Goal: Transaction & Acquisition: Book appointment/travel/reservation

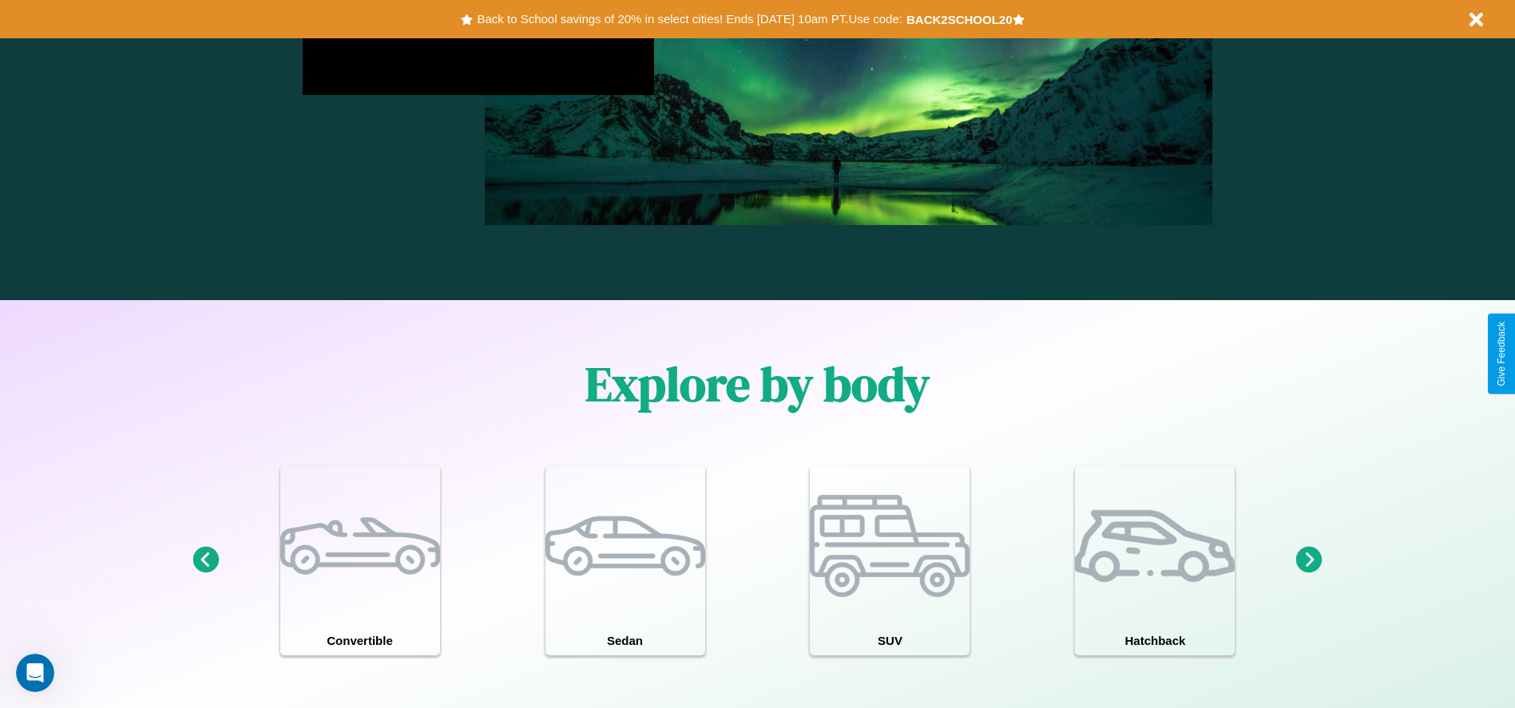
scroll to position [2291, 0]
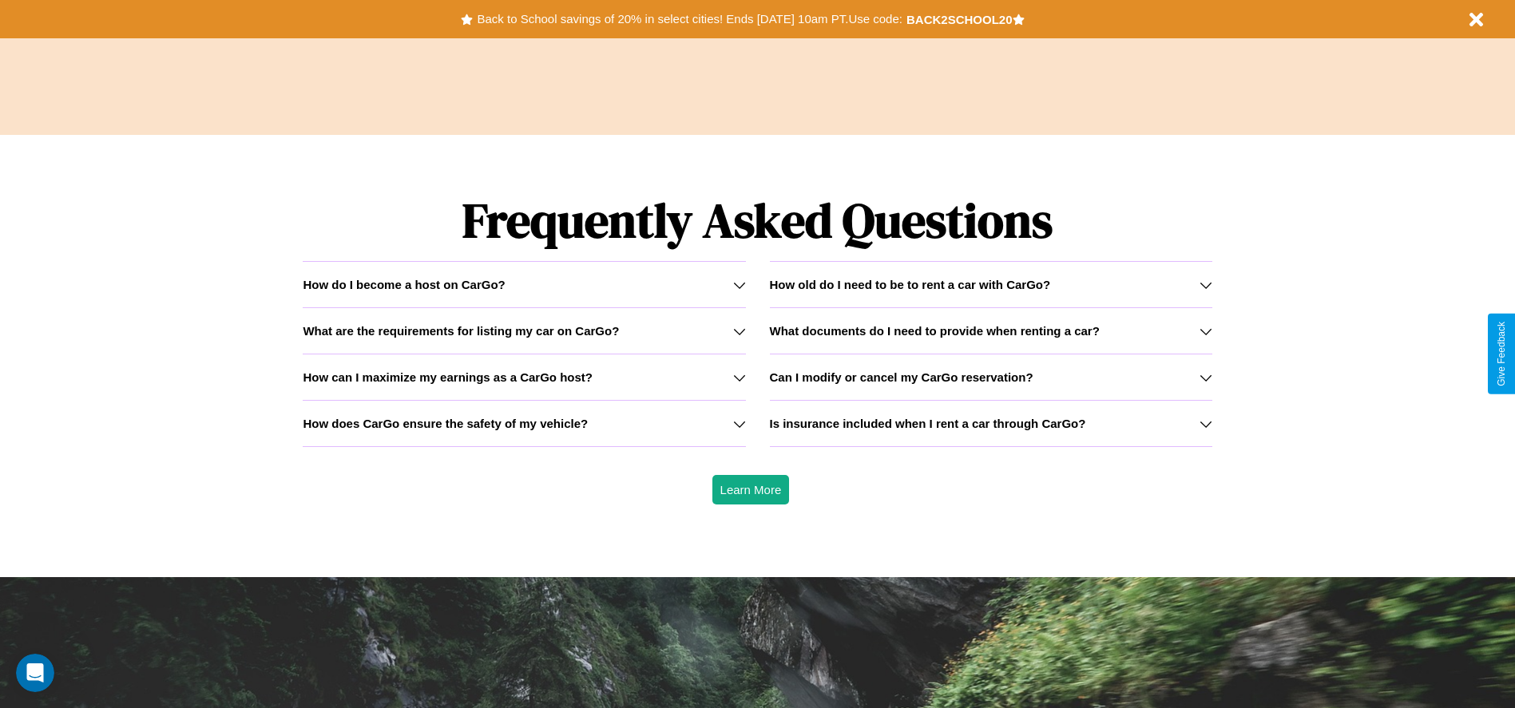
click at [990, 284] on h3 "How old do I need to be to rent a car with CarGo?" at bounding box center [910, 285] width 281 height 14
click at [1205, 377] on icon at bounding box center [1205, 377] width 13 height 13
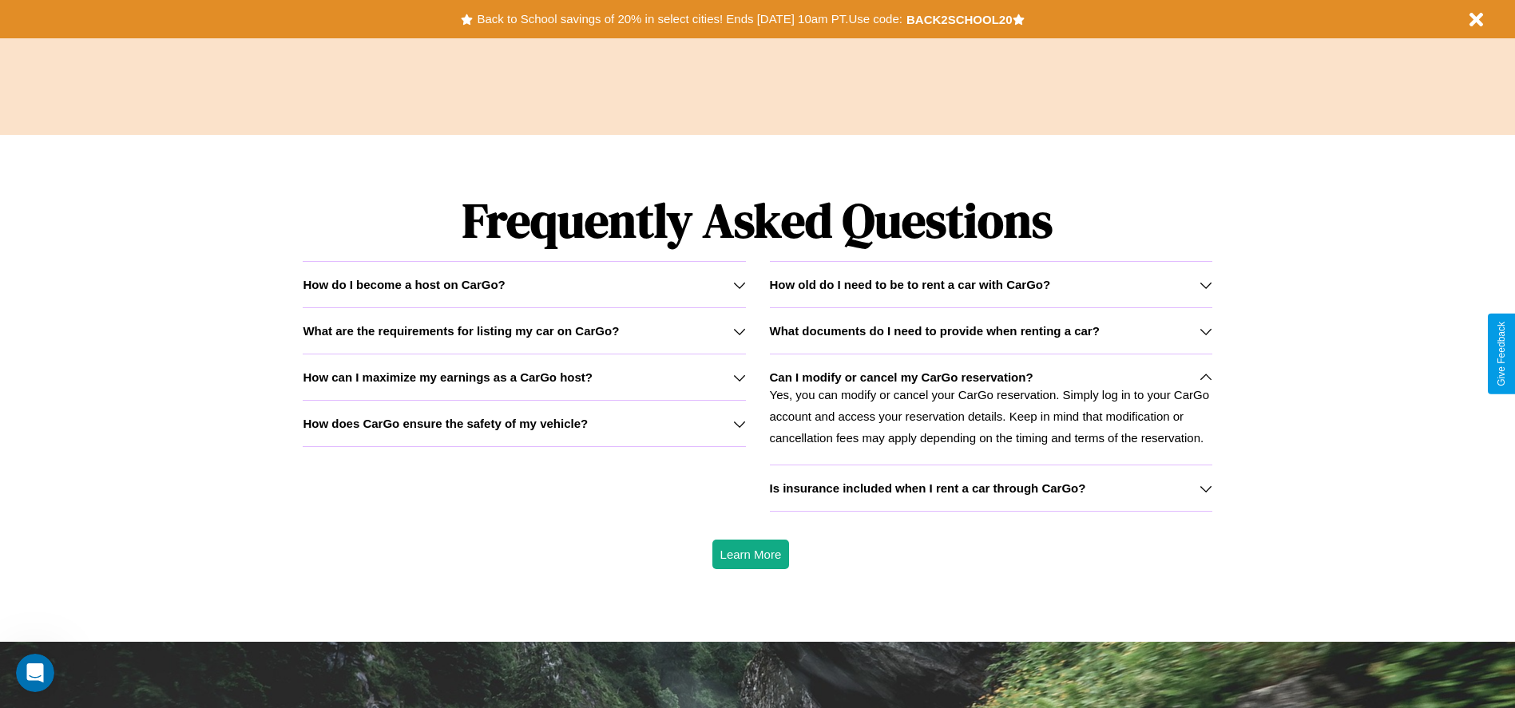
click at [524, 284] on div "How do I become a host on CarGo?" at bounding box center [524, 285] width 442 height 14
click at [524, 423] on h3 "How does CarGo ensure the safety of my vehicle?" at bounding box center [445, 424] width 285 height 14
click at [990, 284] on h3 "How old do I need to be to rent a car with CarGo?" at bounding box center [910, 285] width 281 height 14
click at [990, 409] on p "Yes, you can modify or cancel your CarGo reservation. Simply log in to your Car…" at bounding box center [991, 416] width 442 height 65
click at [524, 423] on h3 "How does CarGo ensure the safety of my vehicle?" at bounding box center [445, 424] width 285 height 14
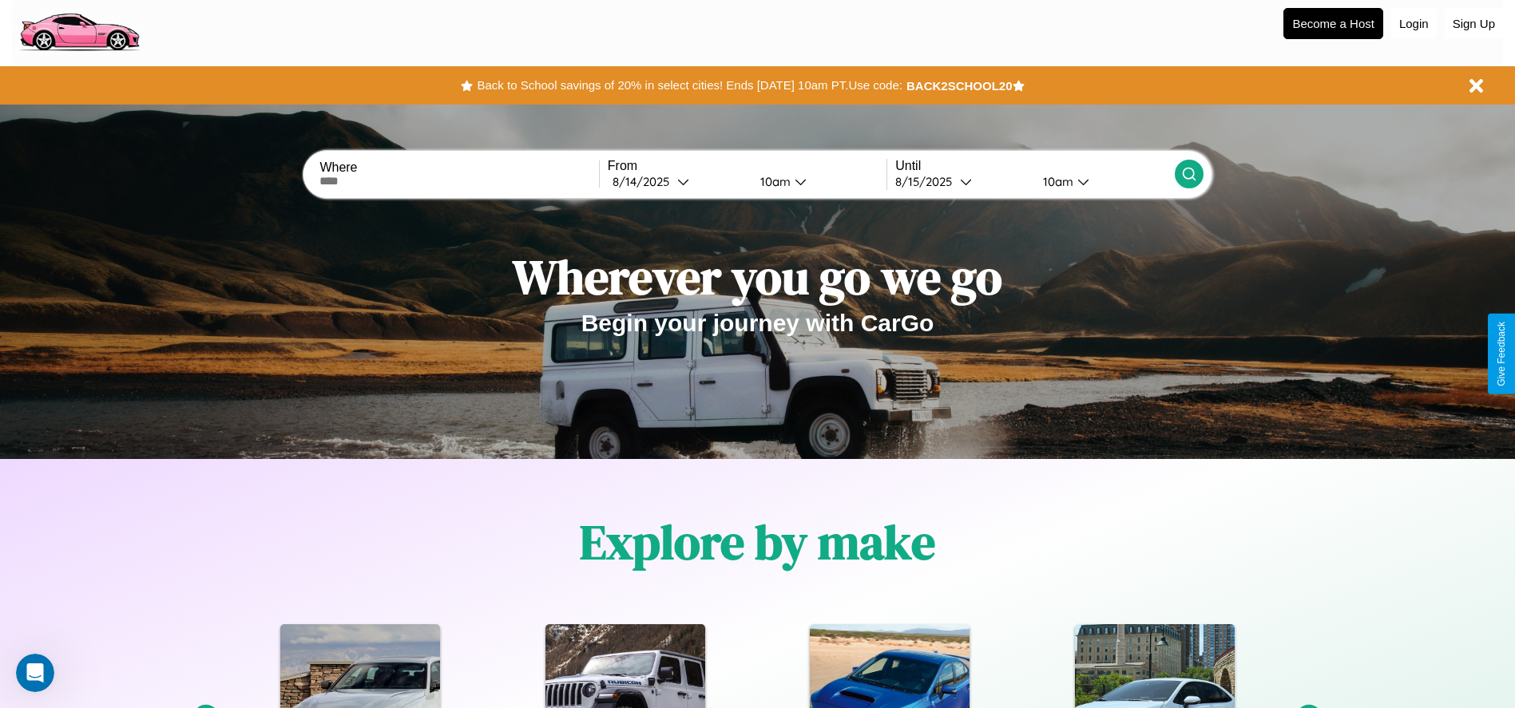
scroll to position [0, 0]
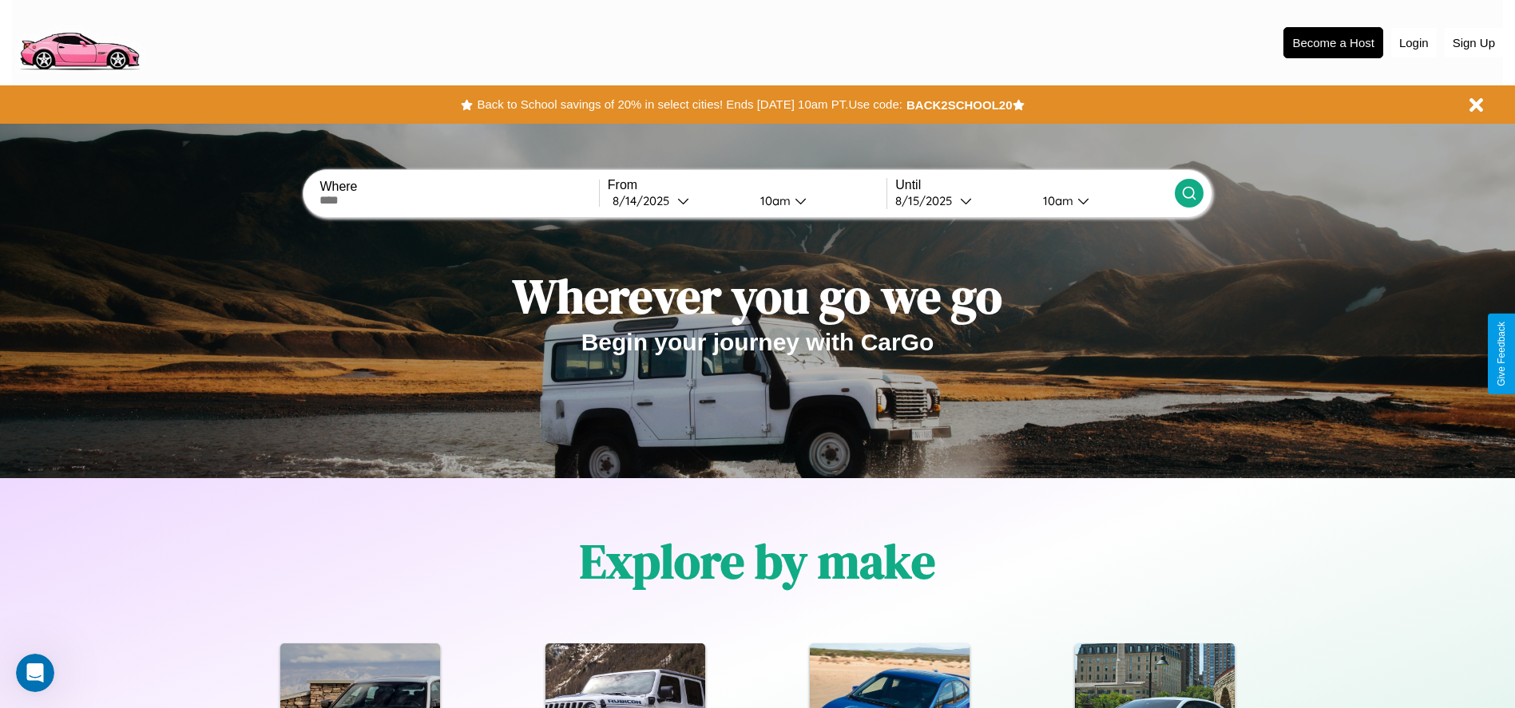
click at [459, 200] on input "text" at bounding box center [458, 200] width 279 height 13
type input "**********"
click at [677, 200] on icon at bounding box center [683, 201] width 12 height 12
select select "*"
select select "****"
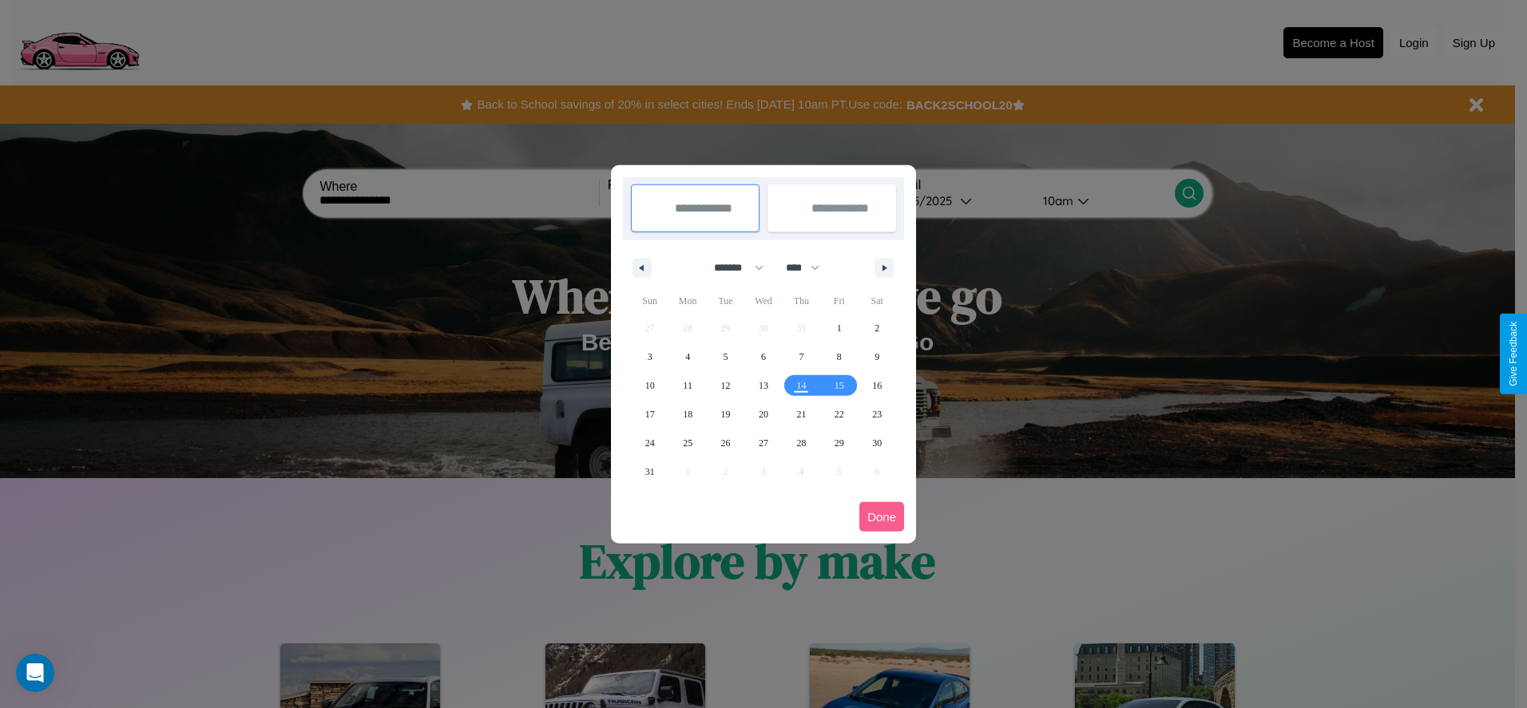
click at [731, 267] on select "******* ******** ***** ***** *** **** **** ****** ********* ******* ******** **…" at bounding box center [736, 268] width 68 height 26
select select "*"
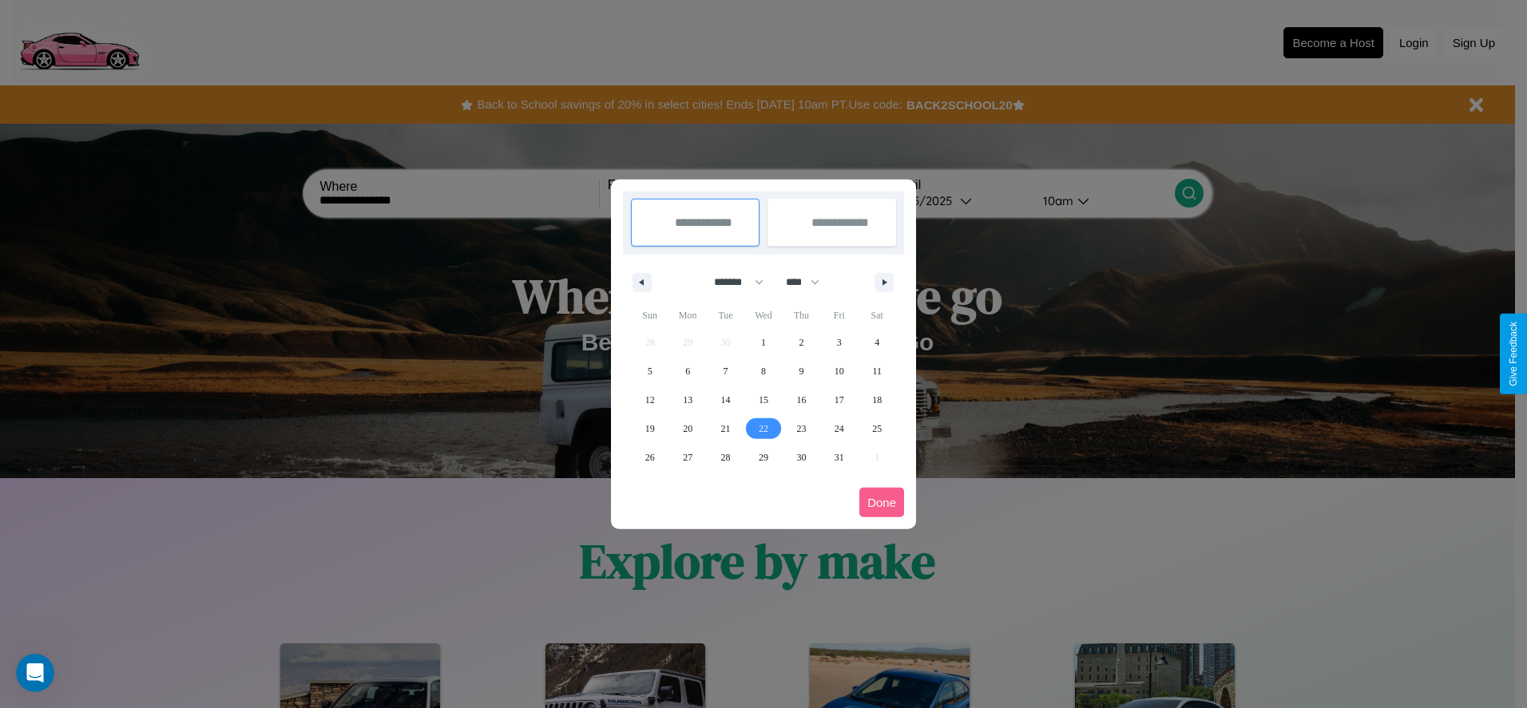
click at [763, 428] on span "22" at bounding box center [764, 428] width 10 height 29
type input "**********"
click at [877, 428] on span "25" at bounding box center [877, 428] width 10 height 29
type input "**********"
click at [881, 502] on button "Done" at bounding box center [881, 503] width 45 height 30
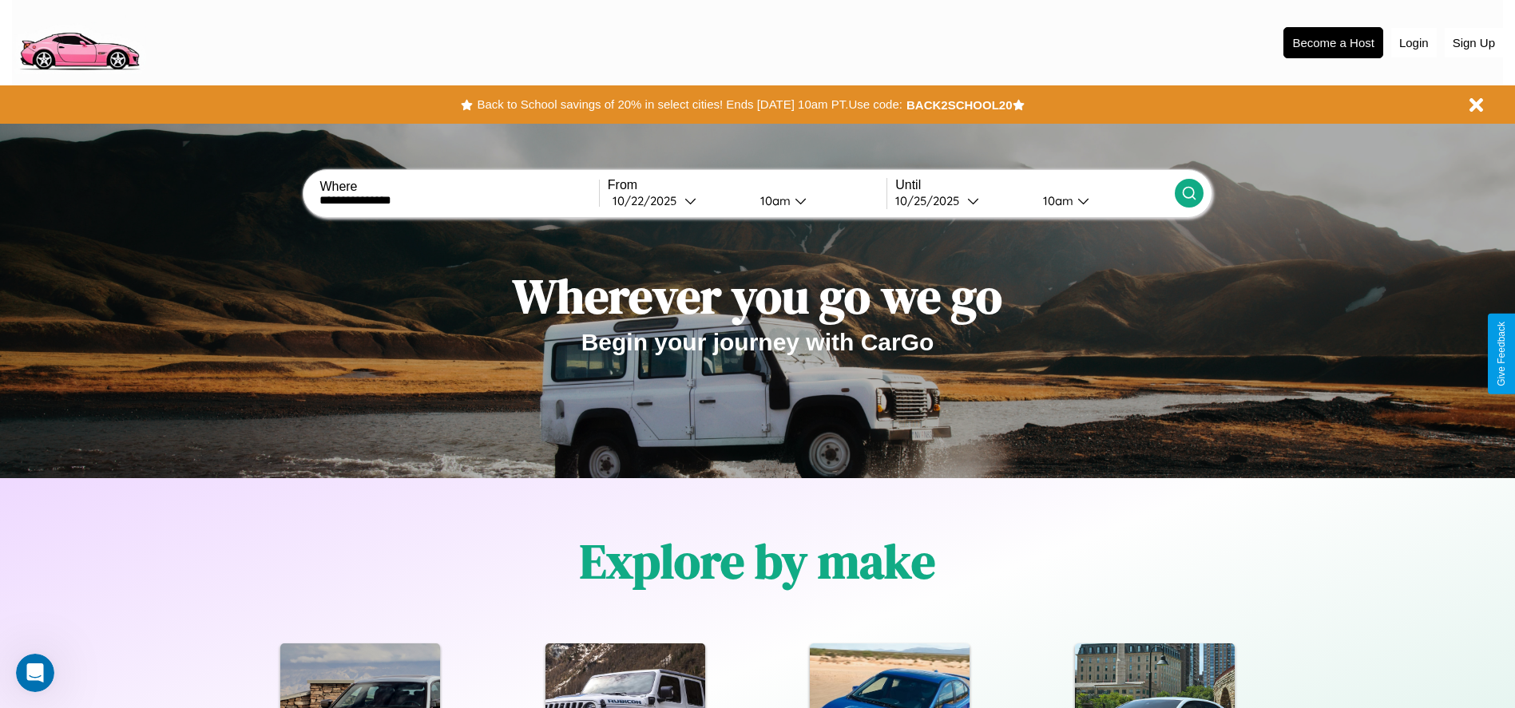
click at [1188, 193] on icon at bounding box center [1189, 193] width 16 height 16
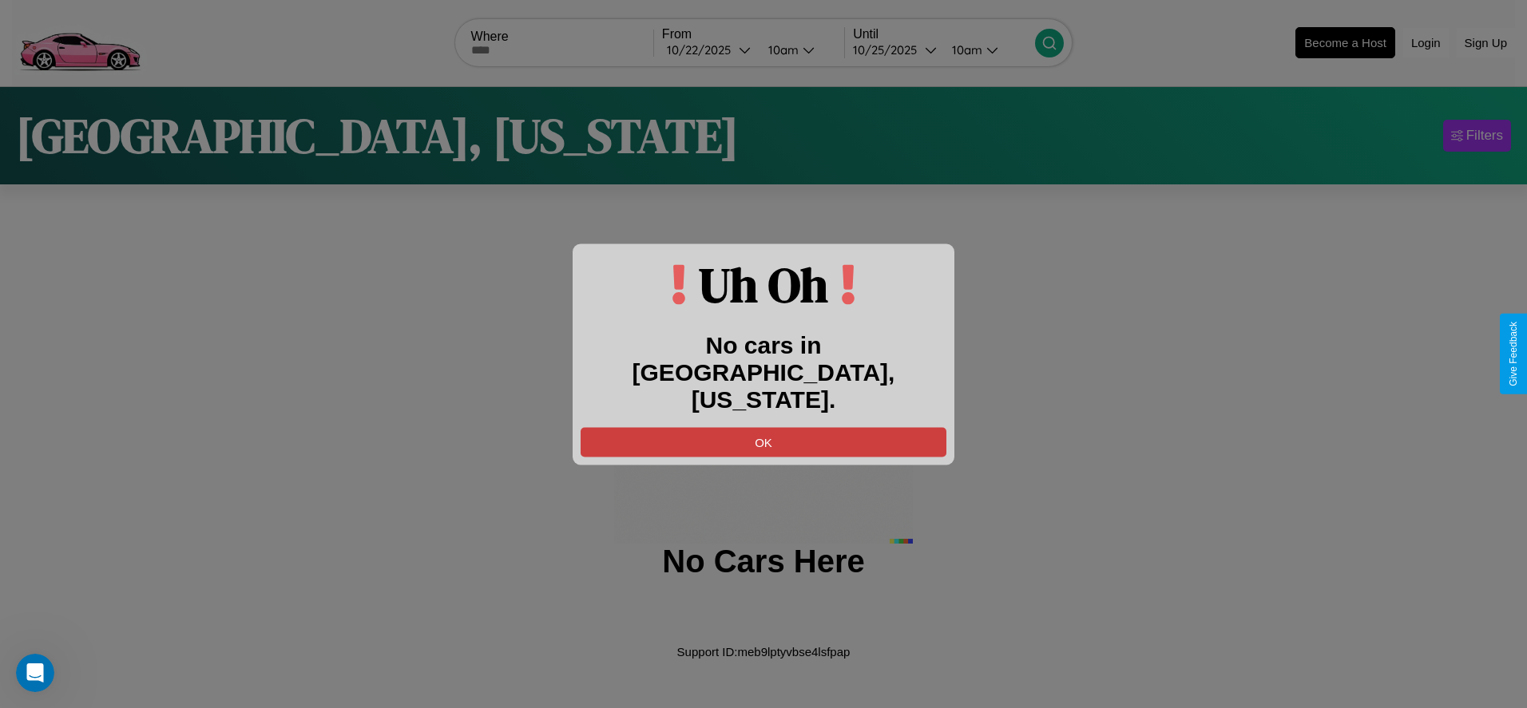
click at [763, 427] on button "OK" at bounding box center [763, 442] width 366 height 30
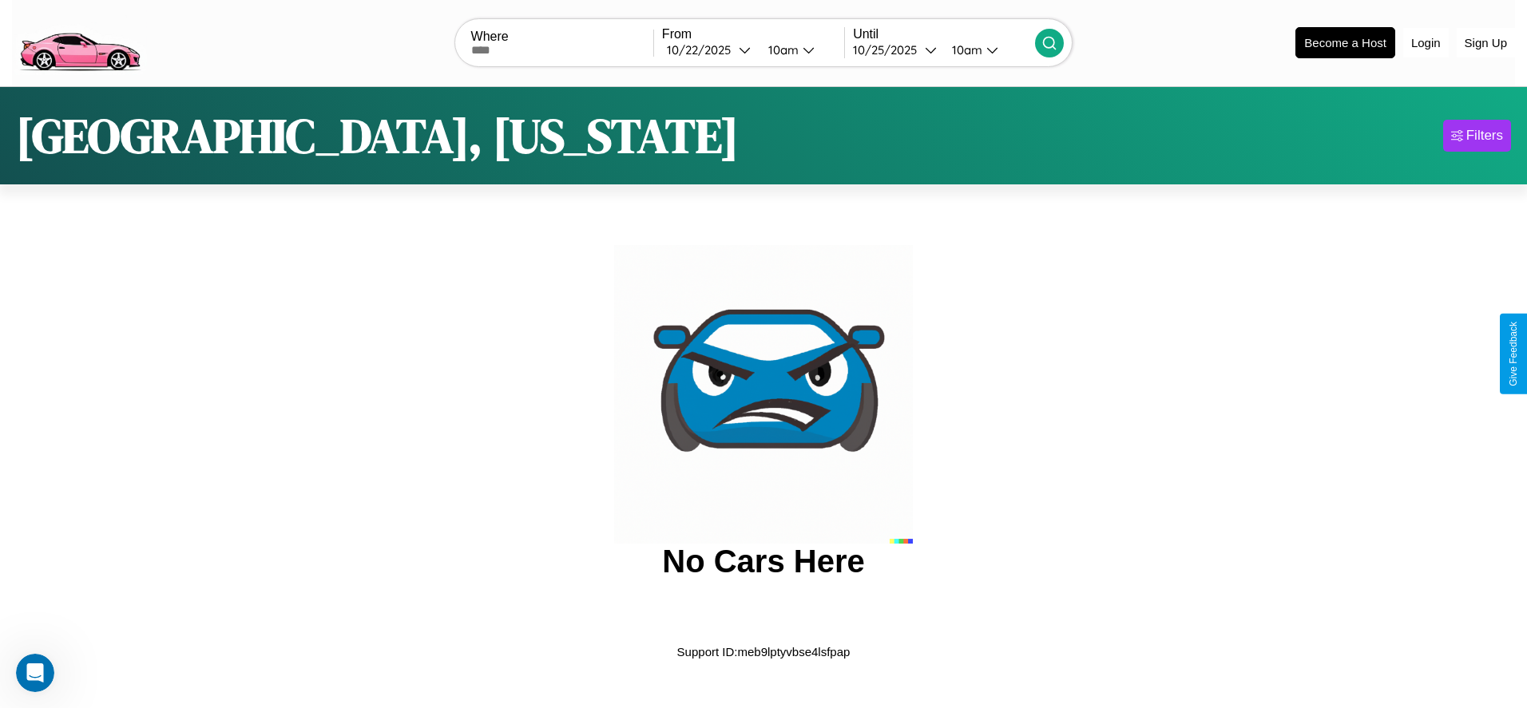
click at [79, 41] on img at bounding box center [79, 41] width 135 height 67
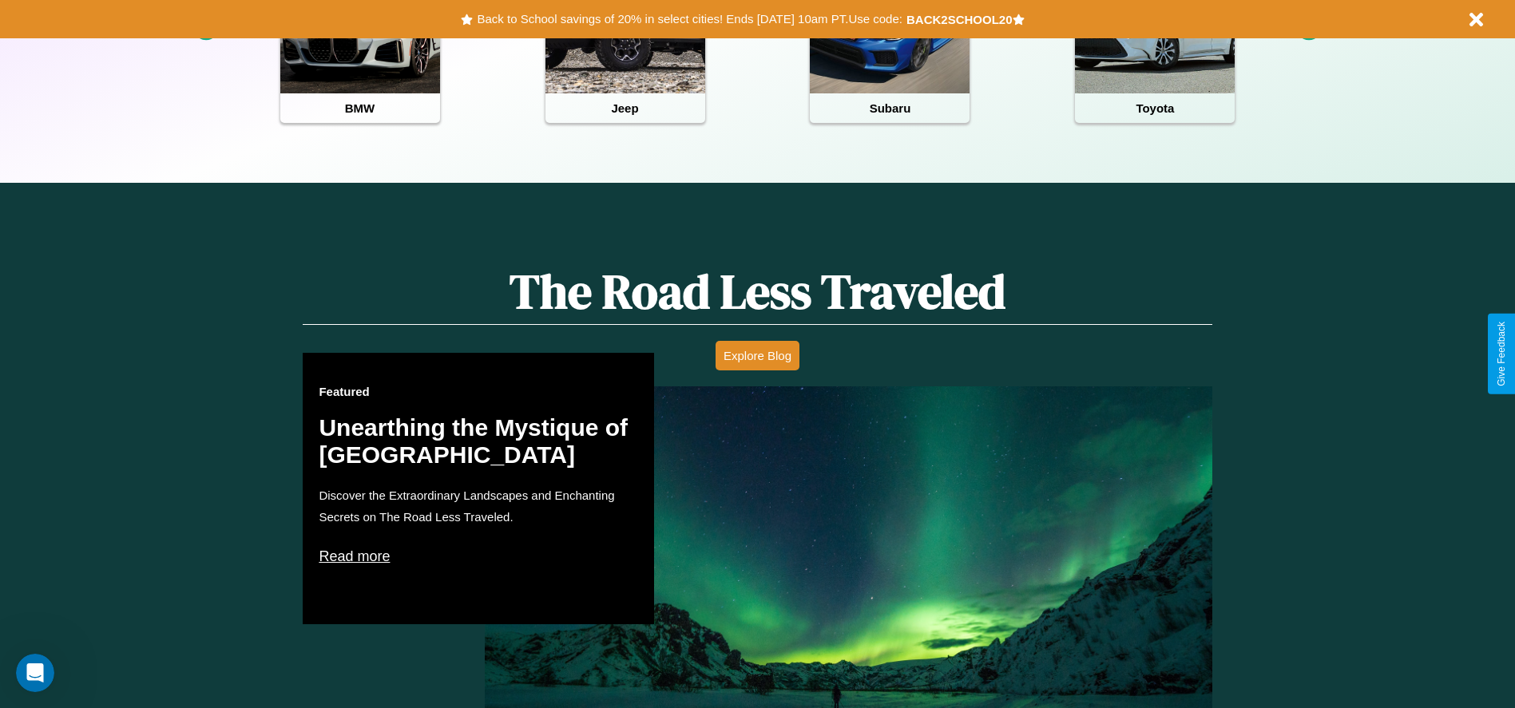
scroll to position [711, 0]
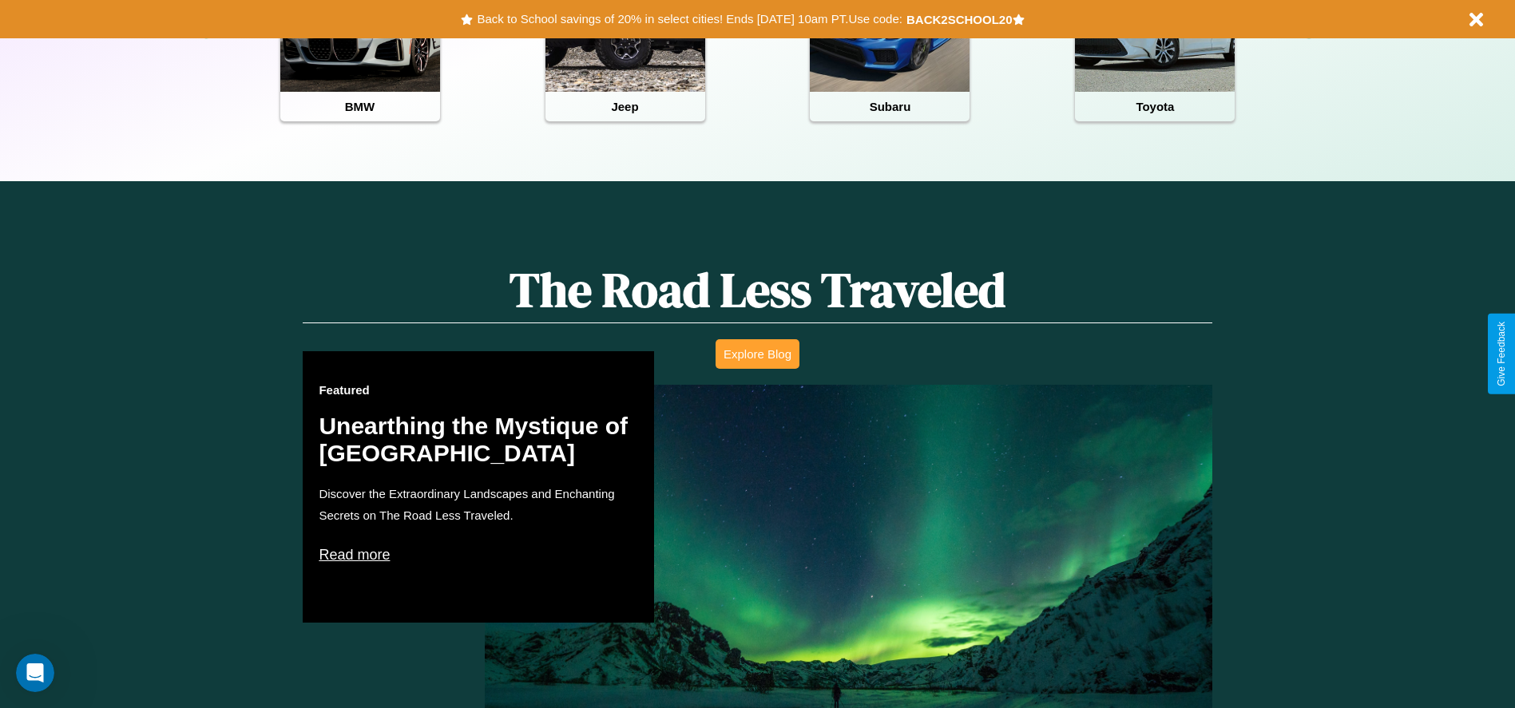
click at [757, 354] on button "Explore Blog" at bounding box center [757, 354] width 84 height 30
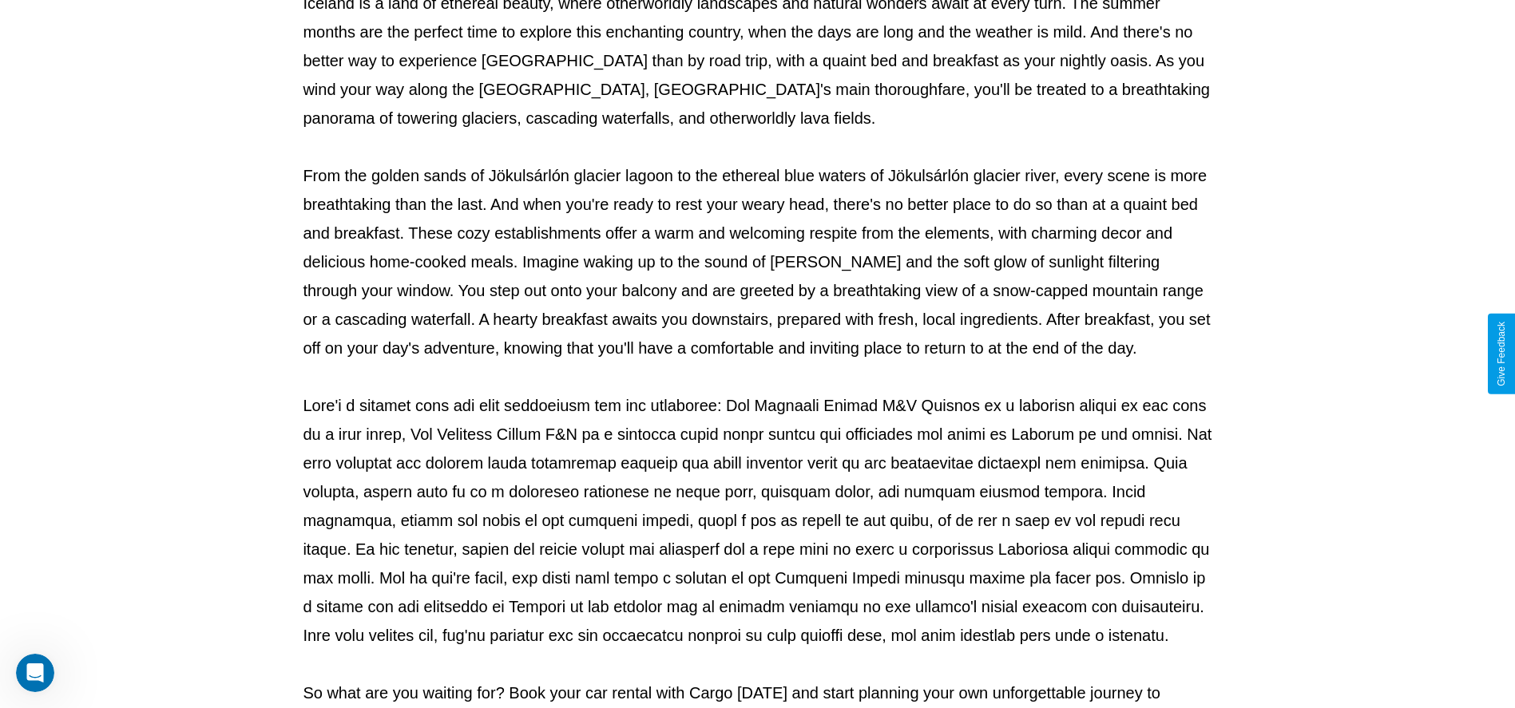
scroll to position [529, 0]
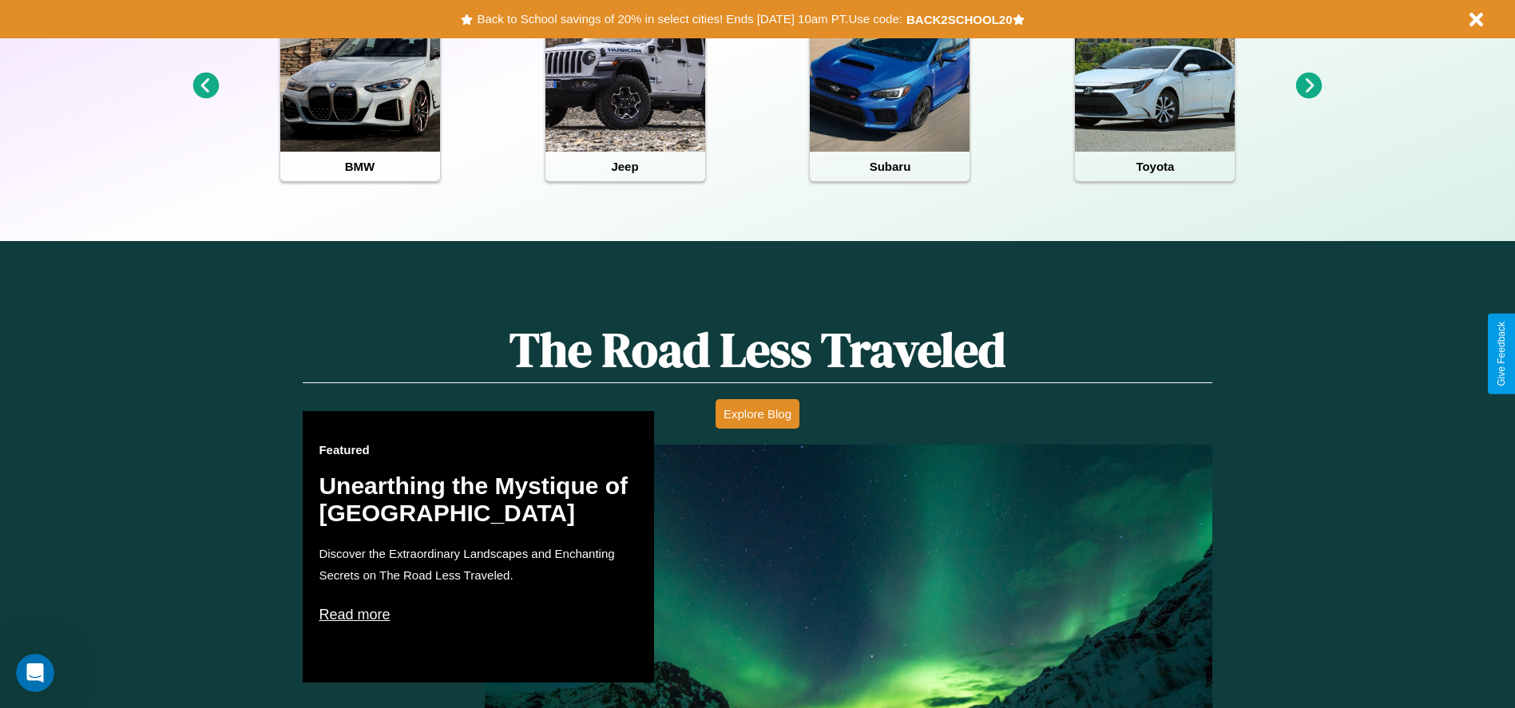
scroll to position [331, 0]
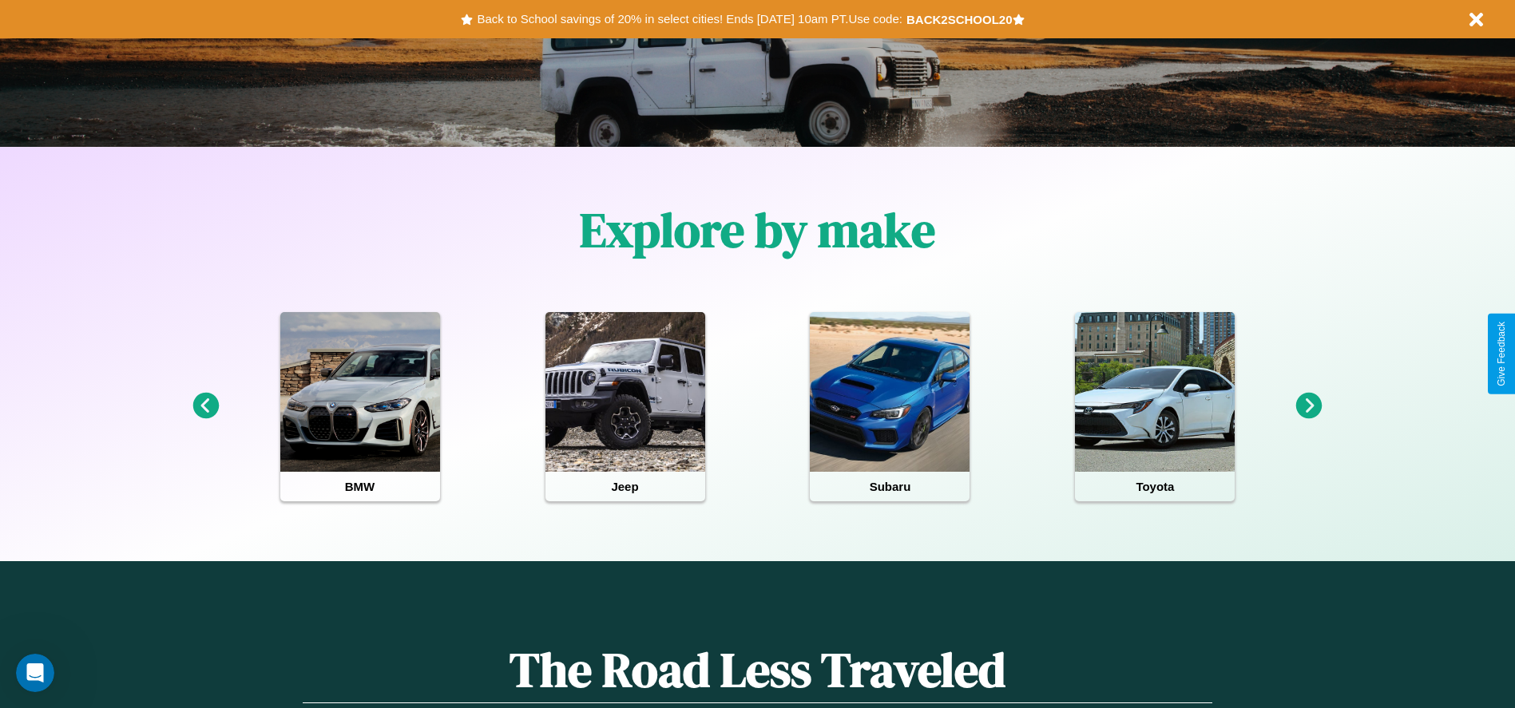
click at [1309, 406] on icon at bounding box center [1309, 406] width 26 height 26
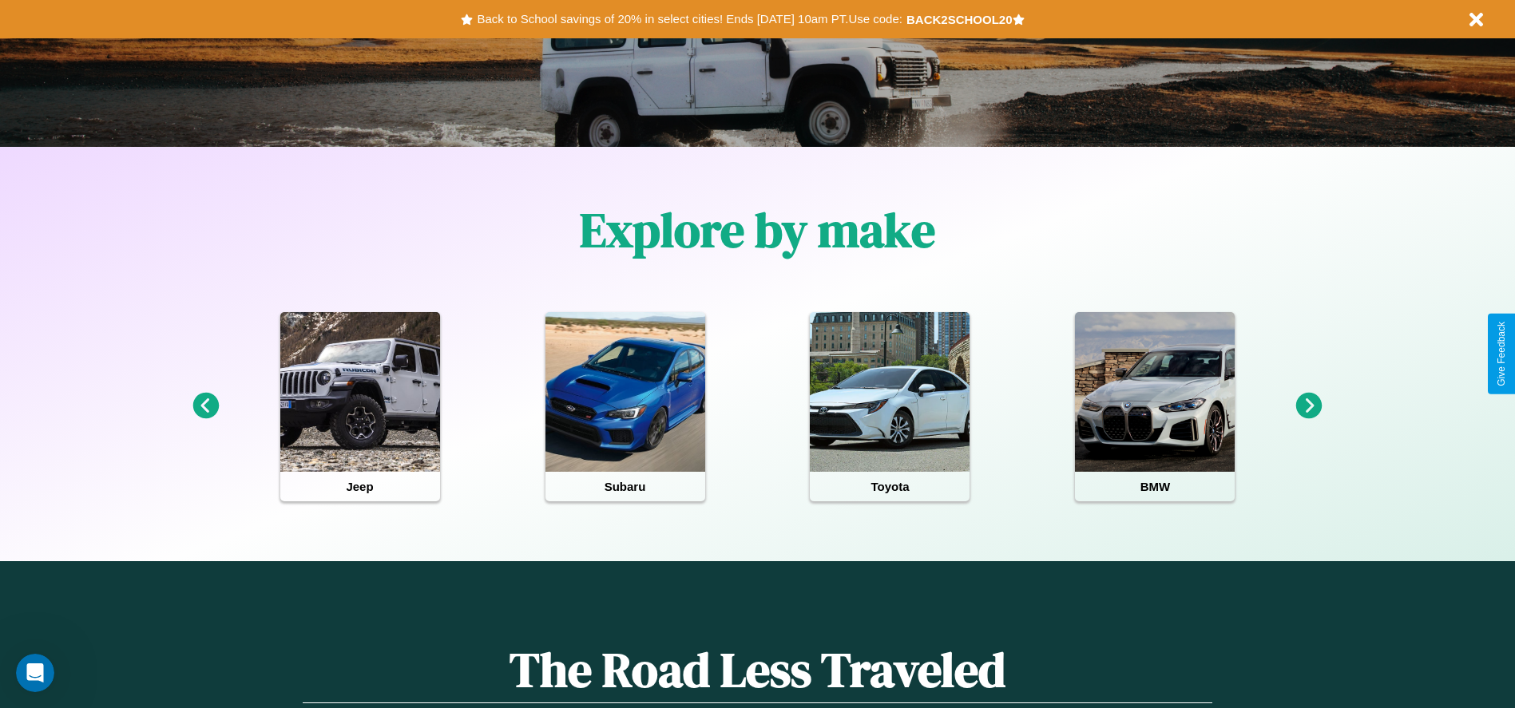
click at [1309, 406] on icon at bounding box center [1309, 406] width 26 height 26
